Goal: Information Seeking & Learning: Learn about a topic

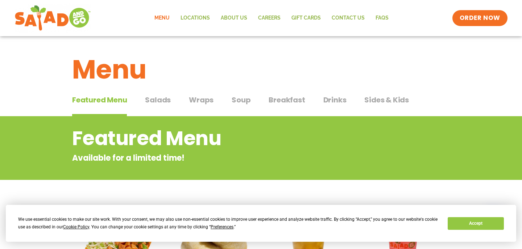
click at [163, 105] on span "Salads" at bounding box center [158, 100] width 26 height 11
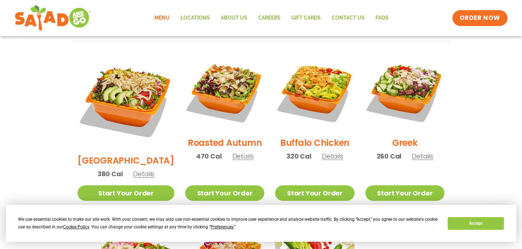
scroll to position [367, 0]
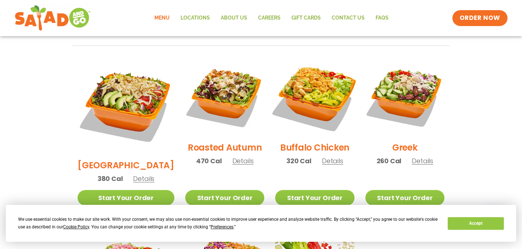
click at [330, 99] on img at bounding box center [314, 96] width 93 height 93
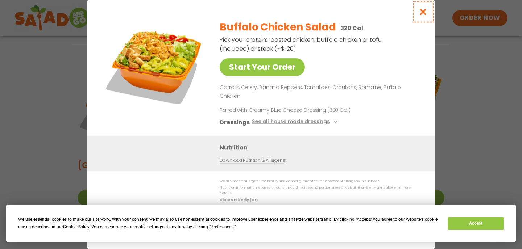
click at [432, 18] on button "Close modal" at bounding box center [423, 12] width 24 height 24
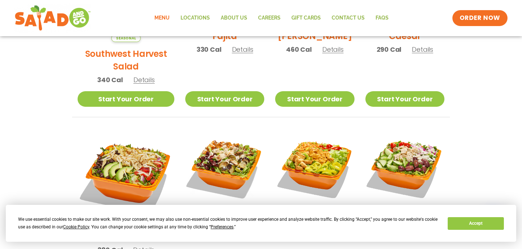
scroll to position [0, 0]
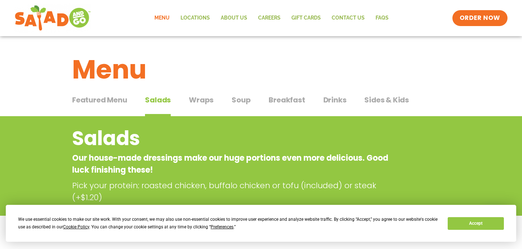
click at [206, 97] on span "Wraps" at bounding box center [201, 100] width 25 height 11
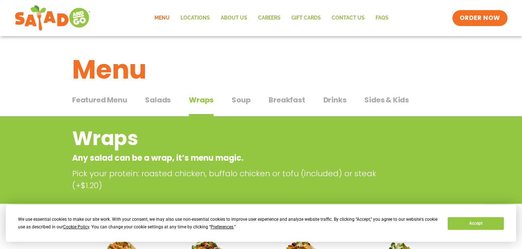
click at [250, 97] on div "Featured Menu Featured Menu Salads Salads Wraps Wraps Soup Soup Breakfast Break…" at bounding box center [261, 104] width 378 height 25
click at [250, 100] on div "Featured Menu Featured Menu Salads Salads Wraps Wraps Soup Soup Breakfast Break…" at bounding box center [261, 104] width 378 height 25
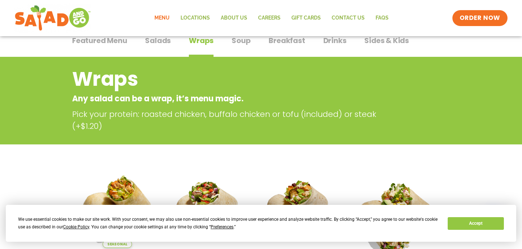
scroll to position [20, 0]
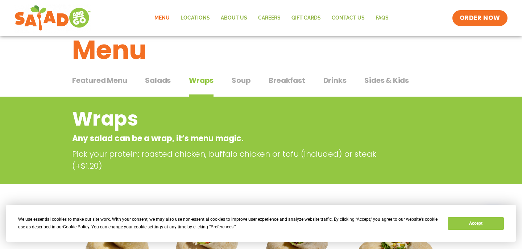
click at [237, 83] on span "Soup" at bounding box center [241, 80] width 19 height 11
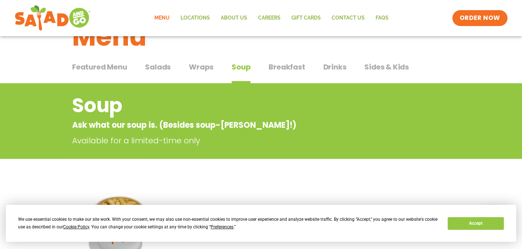
scroll to position [32, 0]
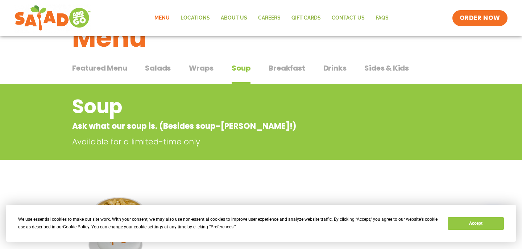
click at [327, 77] on button "Drinks Drinks" at bounding box center [334, 74] width 23 height 22
